Goal: Communication & Community: Participate in discussion

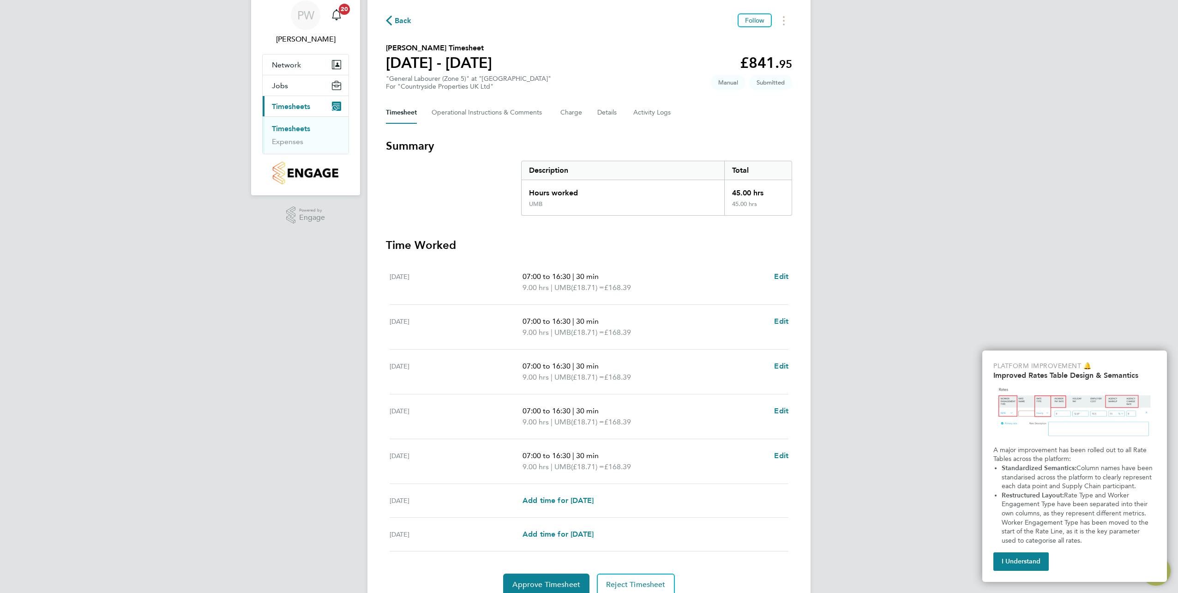
scroll to position [74, 0]
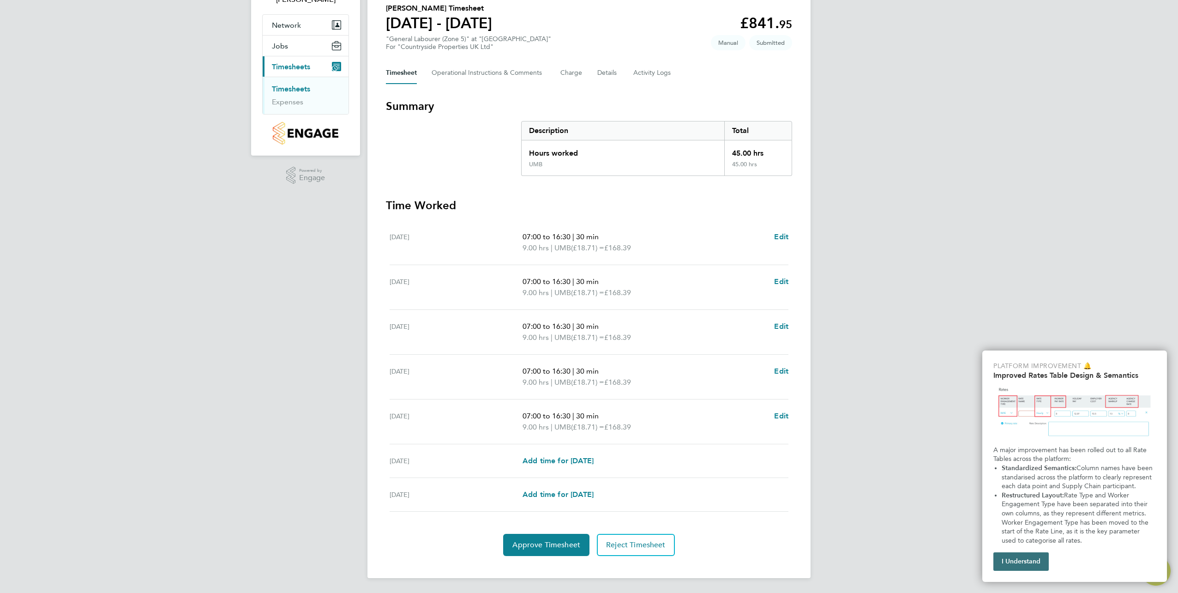
click at [1026, 559] on button "I Understand" at bounding box center [1021, 561] width 55 height 18
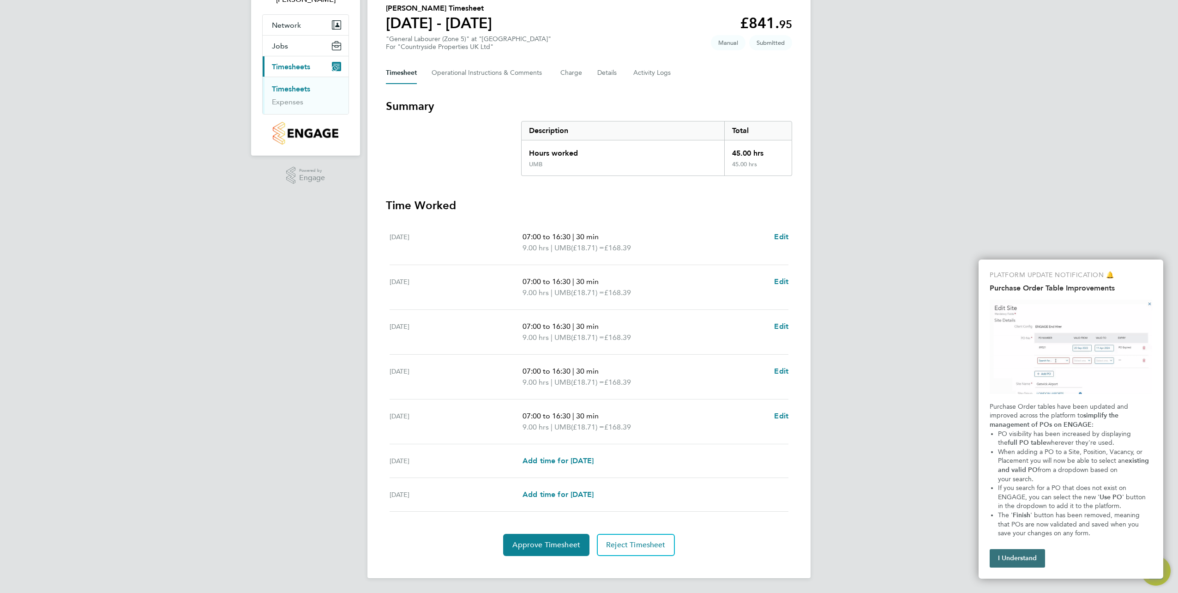
click at [1026, 554] on button "I Understand" at bounding box center [1017, 558] width 55 height 18
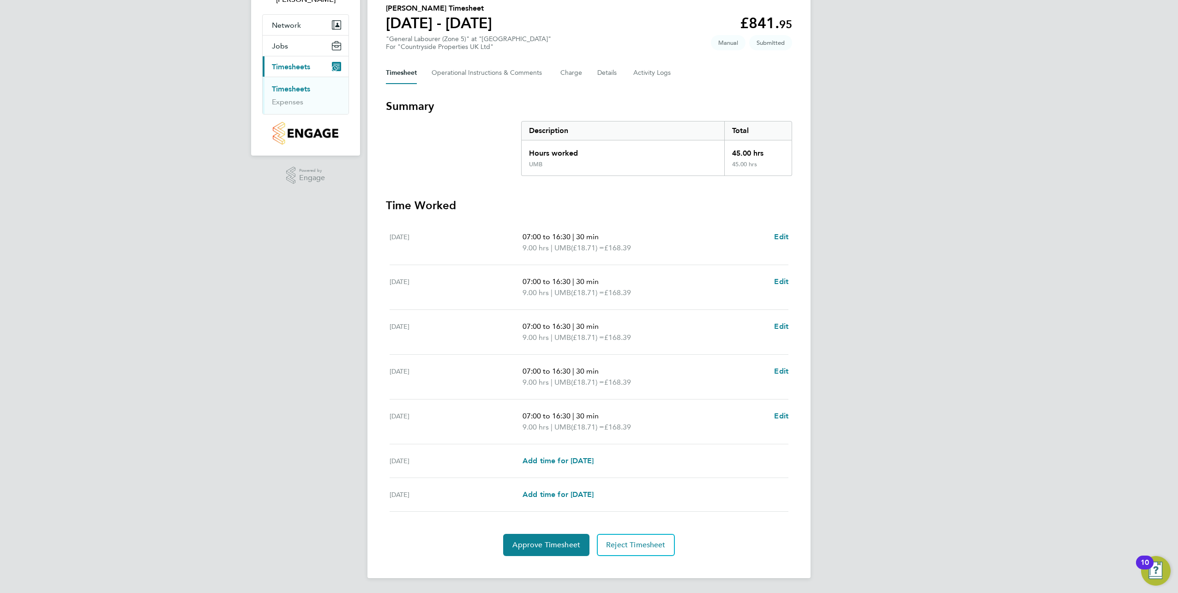
scroll to position [0, 0]
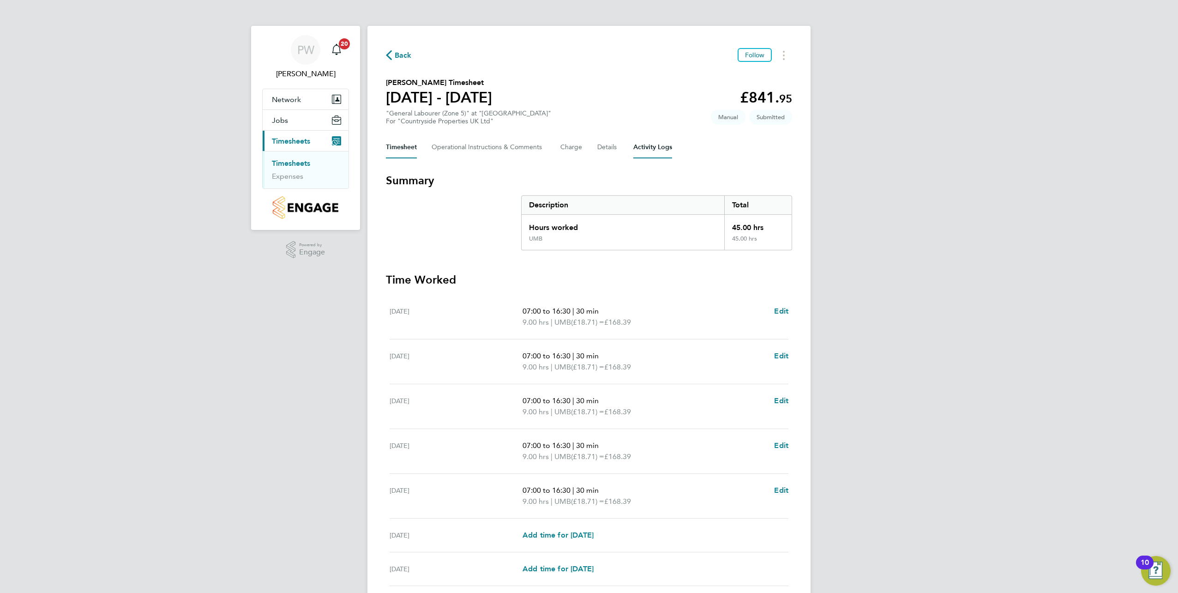
click at [643, 142] on Logs-tab "Activity Logs" at bounding box center [652, 147] width 39 height 22
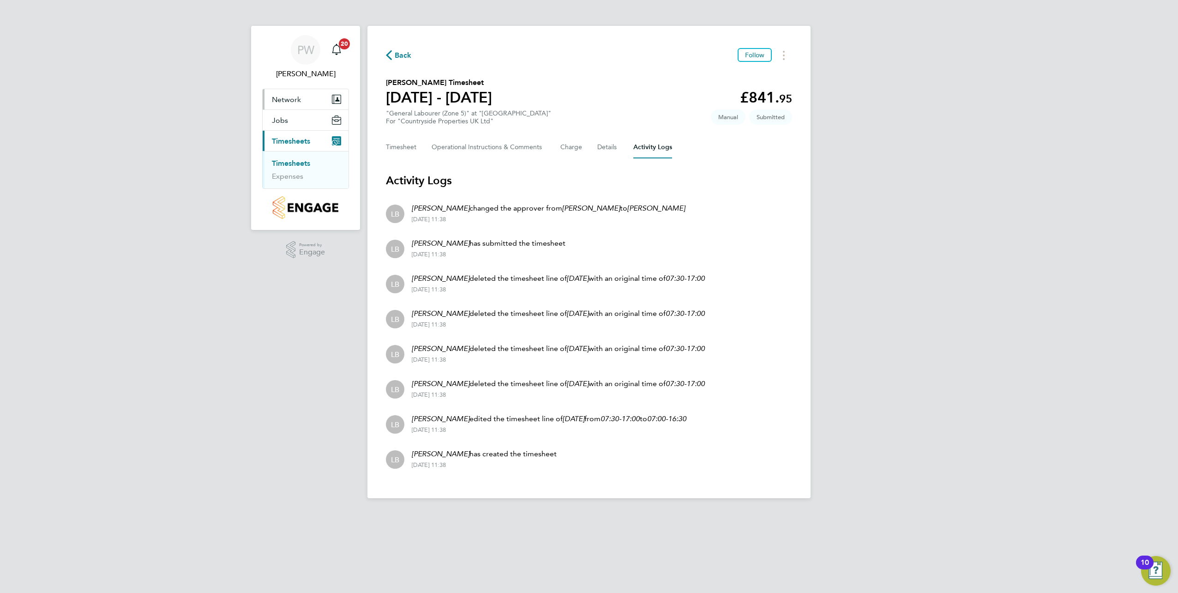
click at [297, 101] on span "Network" at bounding box center [286, 99] width 29 height 9
click at [284, 120] on link "Team Members" at bounding box center [298, 121] width 52 height 9
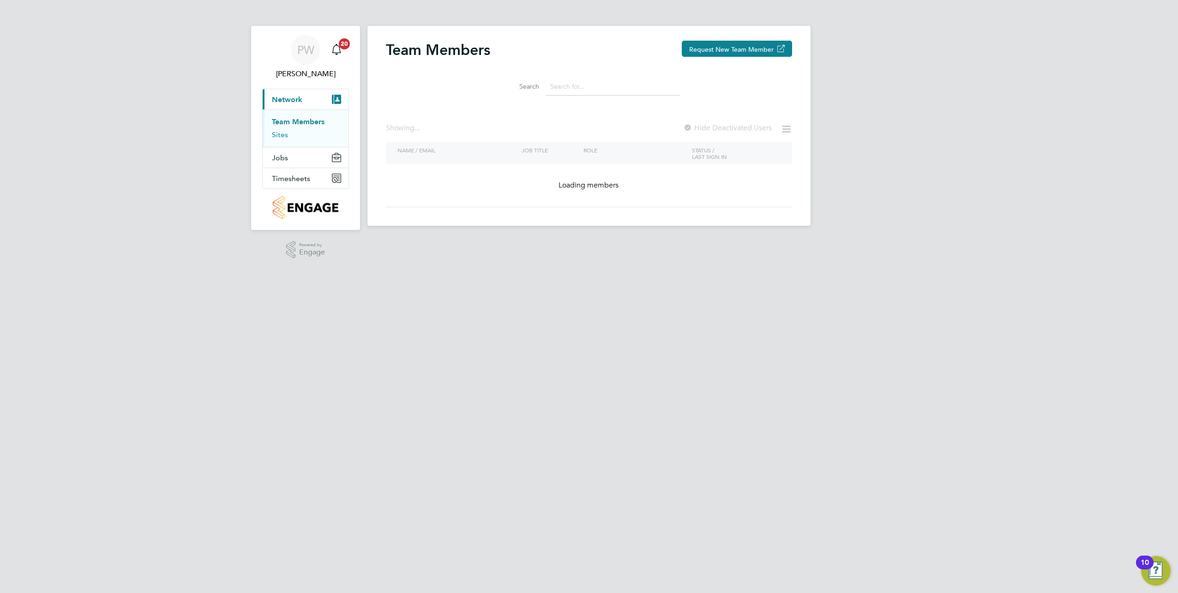
click at [283, 135] on link "Sites" at bounding box center [280, 134] width 16 height 9
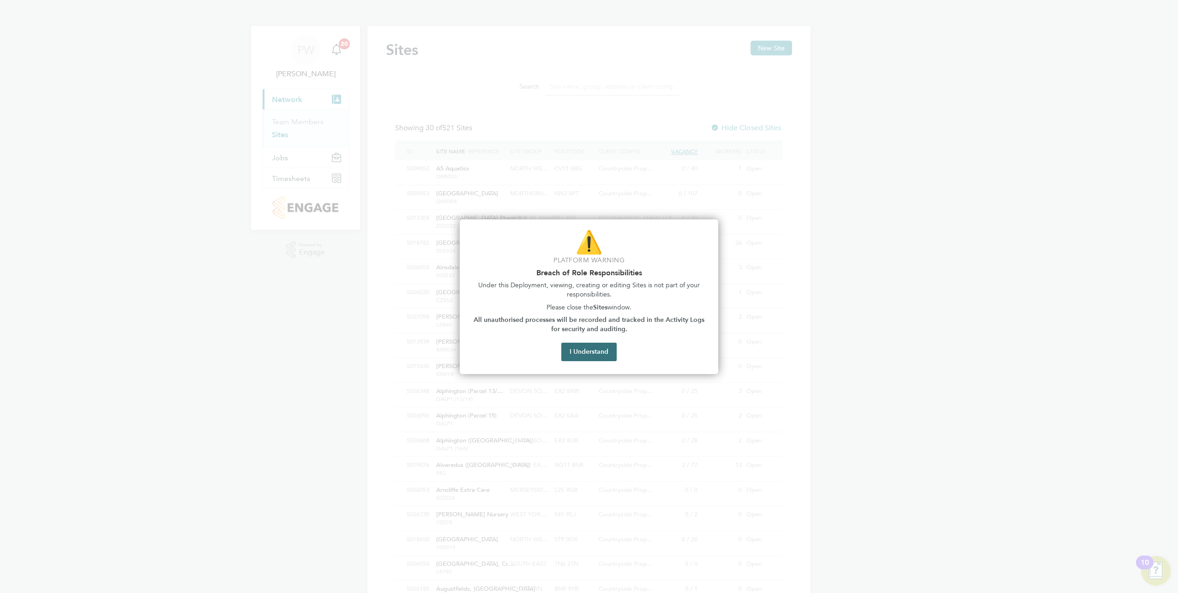
click at [597, 349] on button "I Understand" at bounding box center [588, 352] width 55 height 18
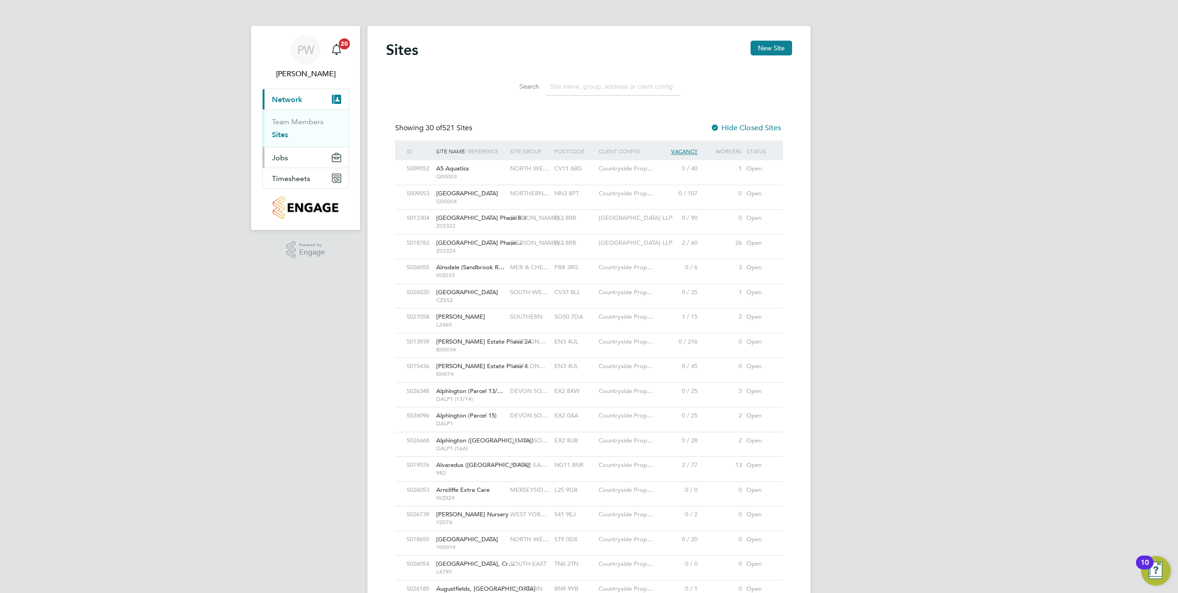
click at [315, 158] on button "Jobs" at bounding box center [306, 157] width 86 height 20
click at [299, 143] on link "Vacancies" at bounding box center [288, 142] width 33 height 9
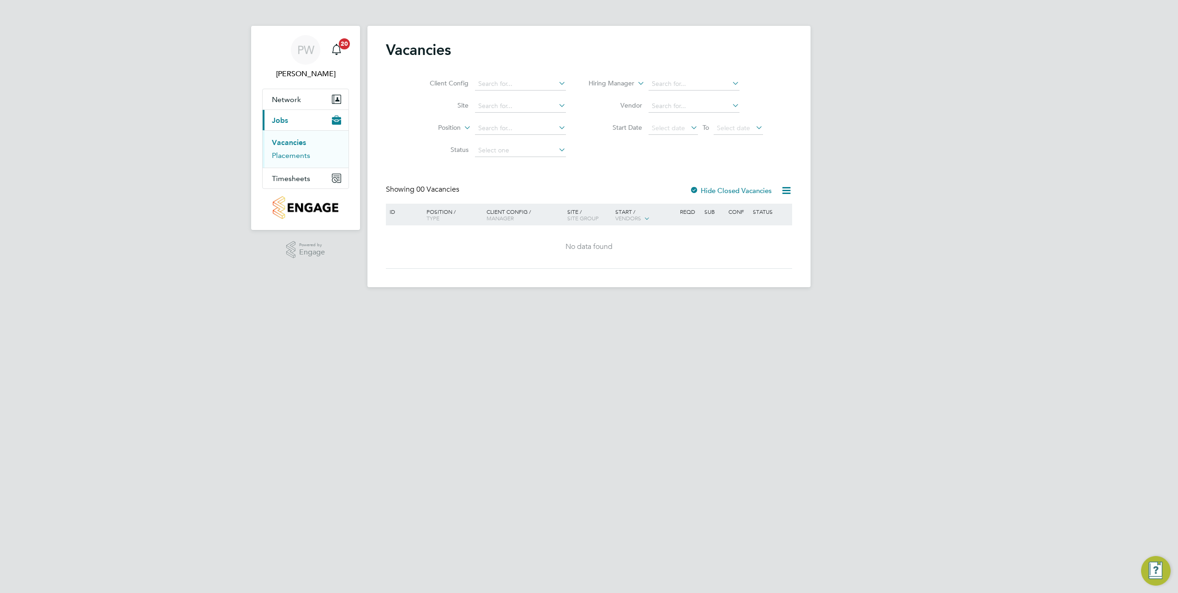
click at [299, 153] on link "Placements" at bounding box center [291, 155] width 38 height 9
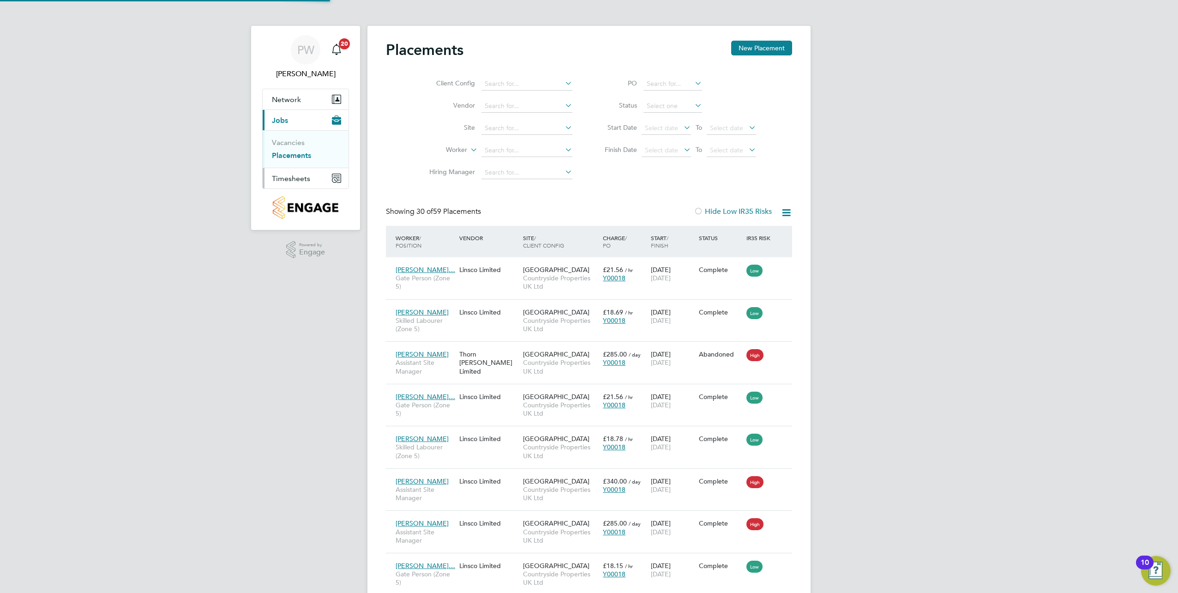
click at [302, 177] on span "Timesheets" at bounding box center [291, 178] width 38 height 9
click at [304, 75] on span "[PERSON_NAME]" at bounding box center [305, 73] width 87 height 11
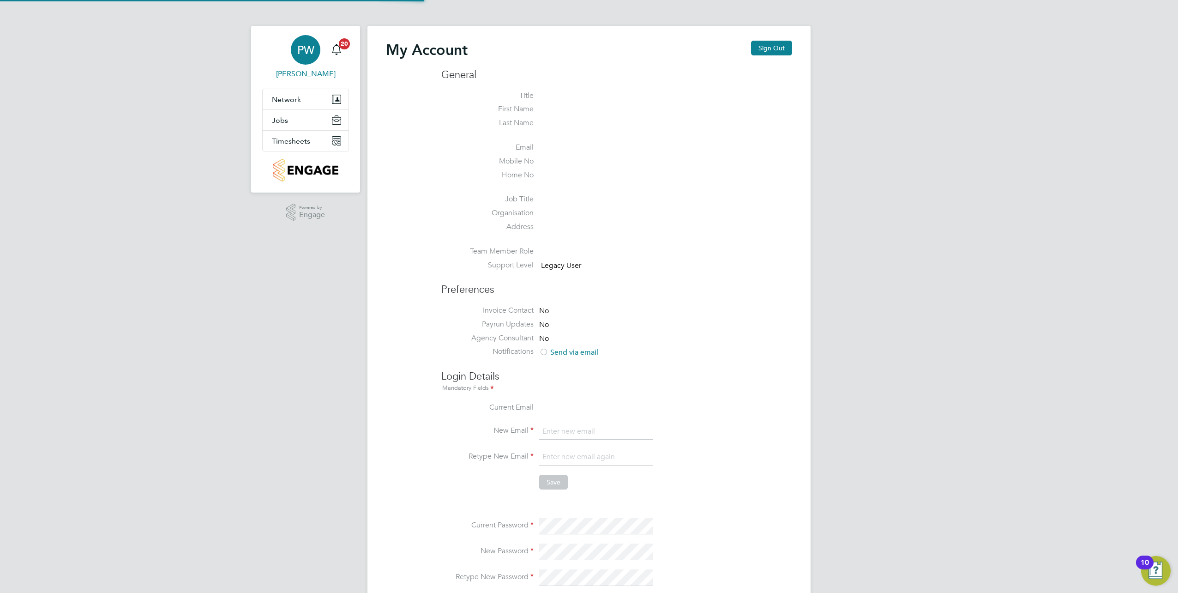
type input "[EMAIL_ADDRESS][PERSON_NAME][DOMAIN_NAME]"
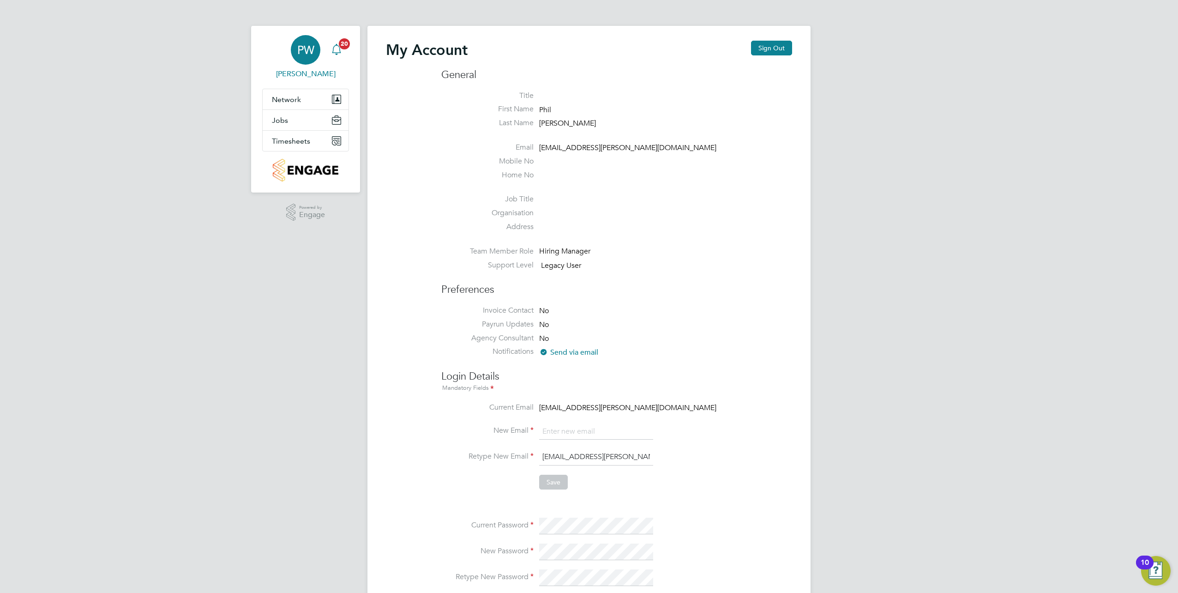
click at [342, 48] on span "20" at bounding box center [344, 43] width 11 height 11
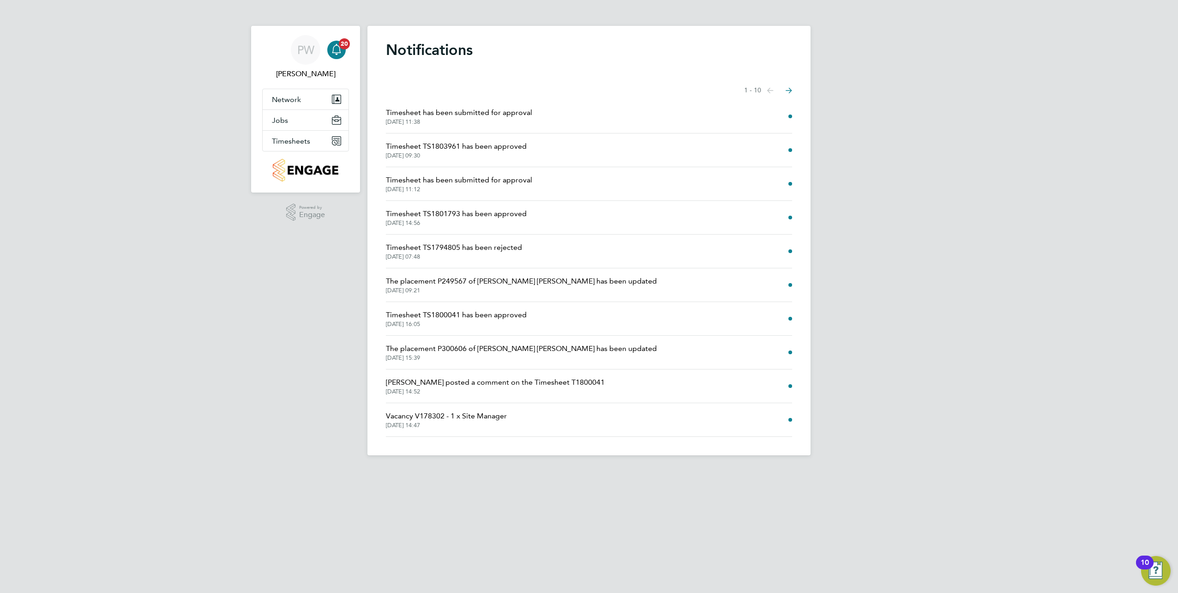
click at [442, 110] on span "Timesheet has been submitted for approval" at bounding box center [459, 112] width 146 height 11
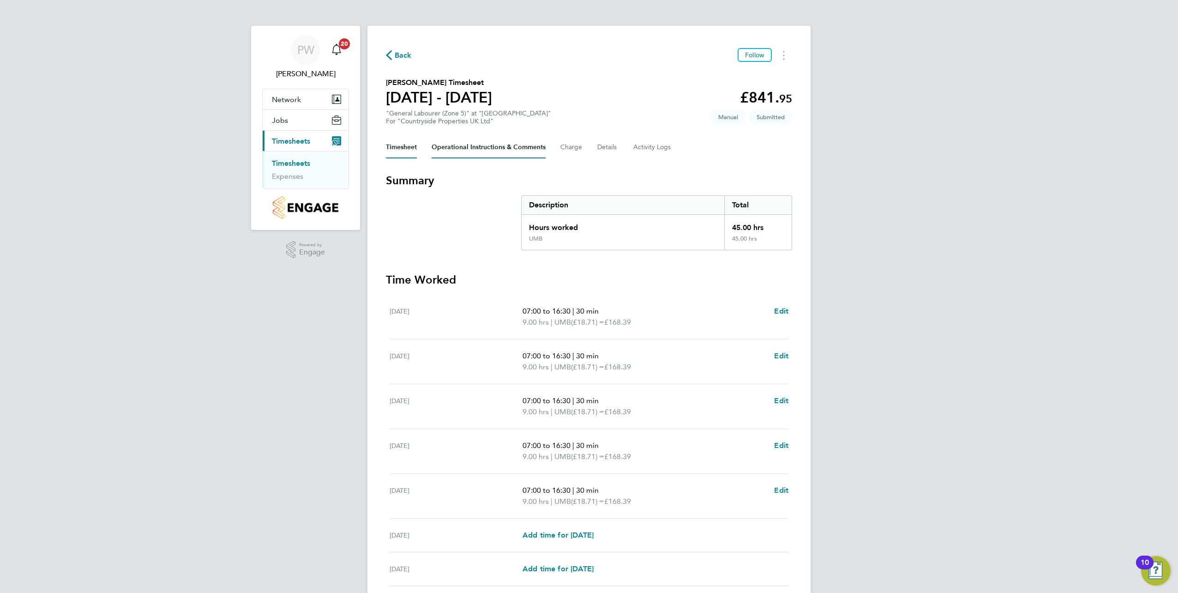
click at [496, 145] on Comments-tab "Operational Instructions & Comments" at bounding box center [489, 147] width 114 height 22
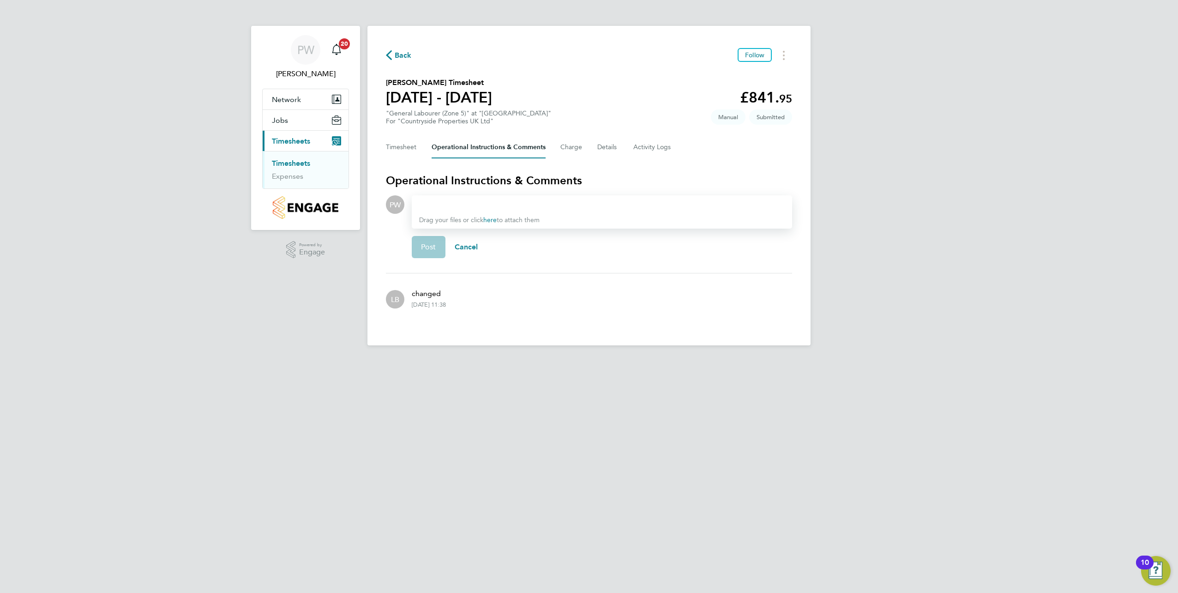
click at [434, 204] on div at bounding box center [602, 204] width 366 height 11
click at [434, 243] on span "Post" at bounding box center [428, 246] width 15 height 9
